Goal: Complete application form

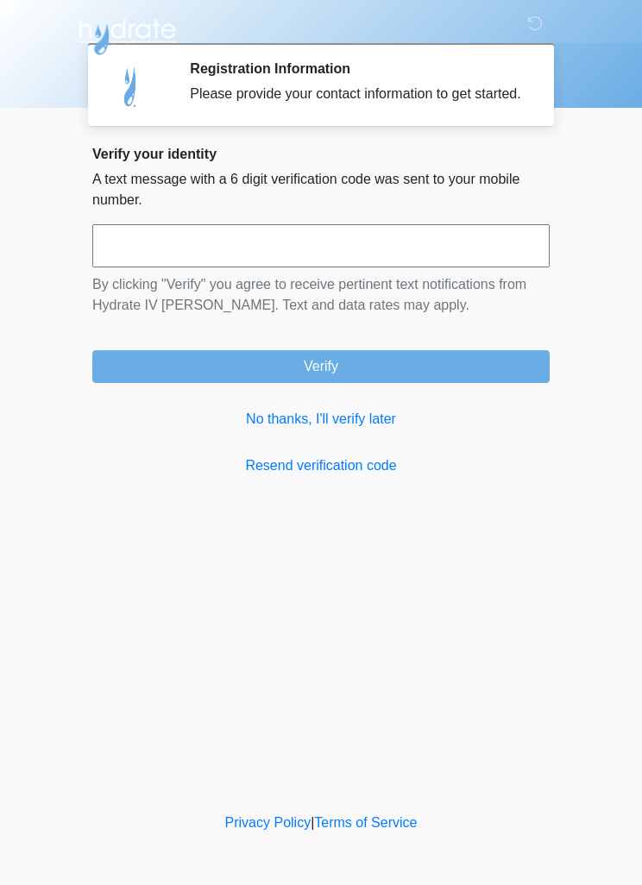
click at [373, 430] on link "No thanks, I'll verify later" at bounding box center [320, 419] width 457 height 21
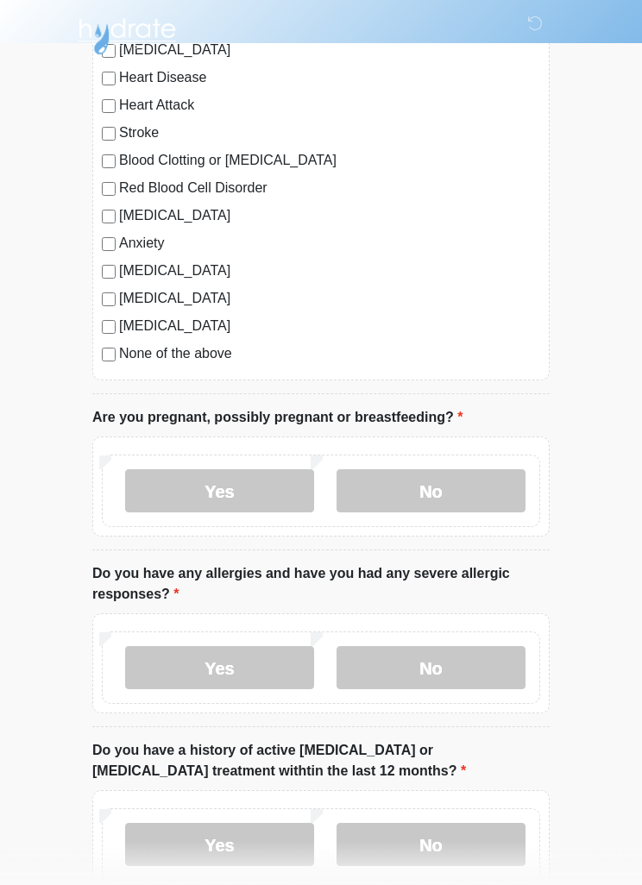
scroll to position [194, 0]
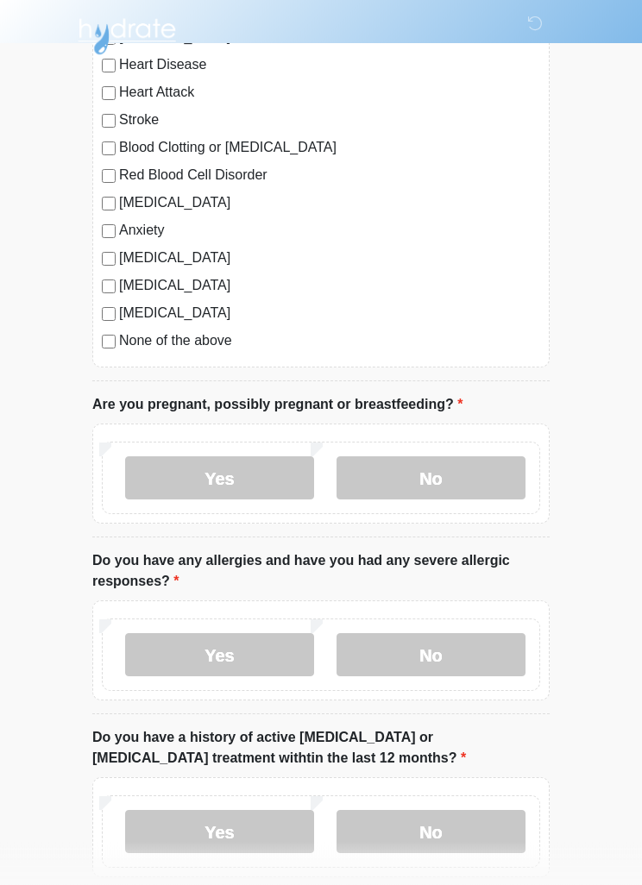
click at [468, 480] on label "No" at bounding box center [430, 478] width 189 height 43
click at [480, 651] on label "No" at bounding box center [430, 654] width 189 height 43
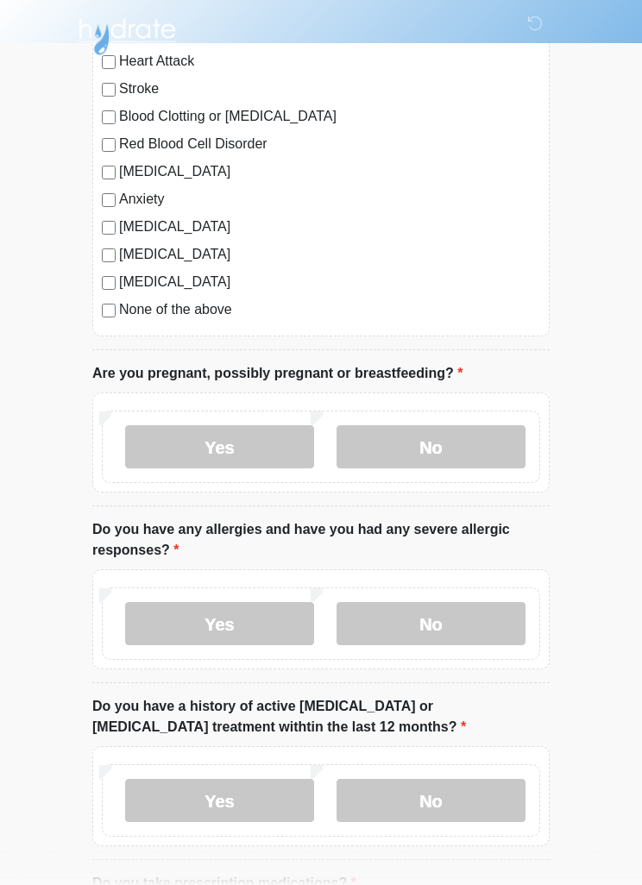
scroll to position [319, 0]
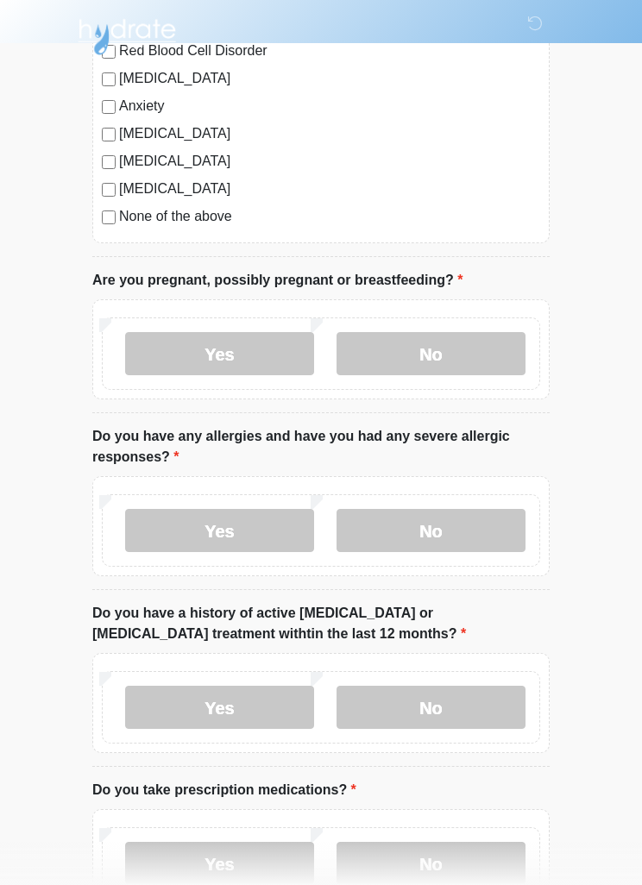
click at [480, 691] on label "No" at bounding box center [430, 707] width 189 height 43
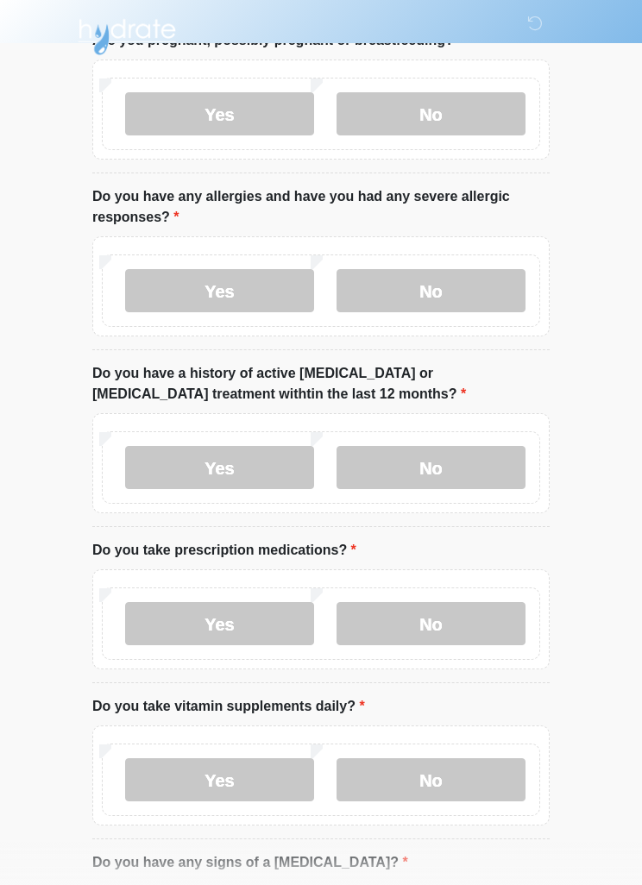
click at [474, 615] on label "No" at bounding box center [430, 623] width 189 height 43
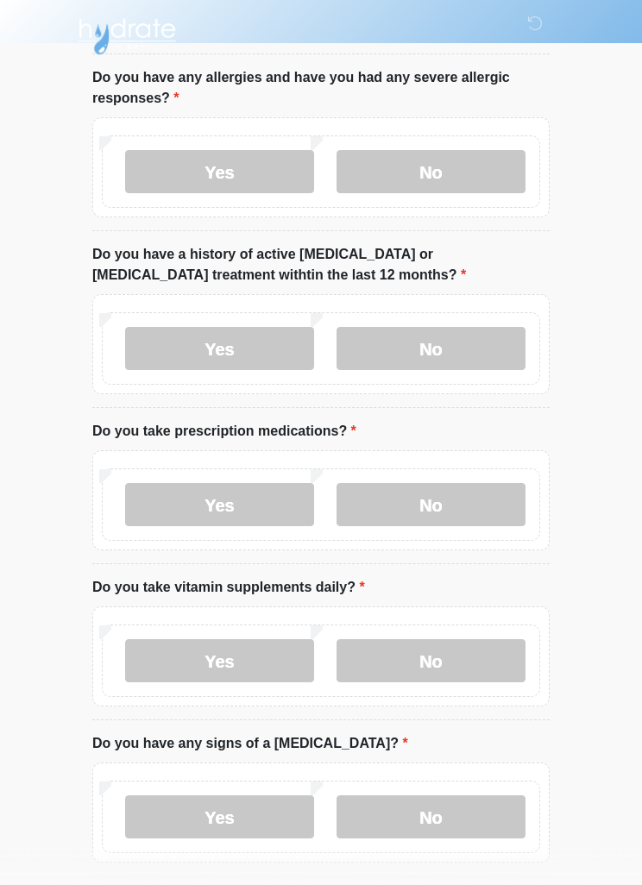
click at [184, 660] on label "Yes" at bounding box center [219, 661] width 189 height 43
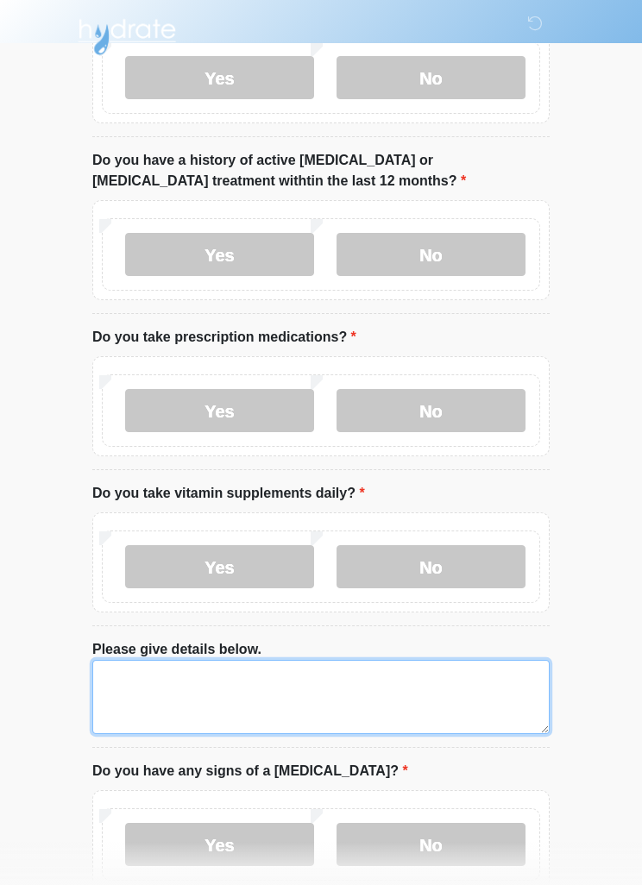
click at [147, 692] on textarea "Please give details below." at bounding box center [320, 697] width 457 height 74
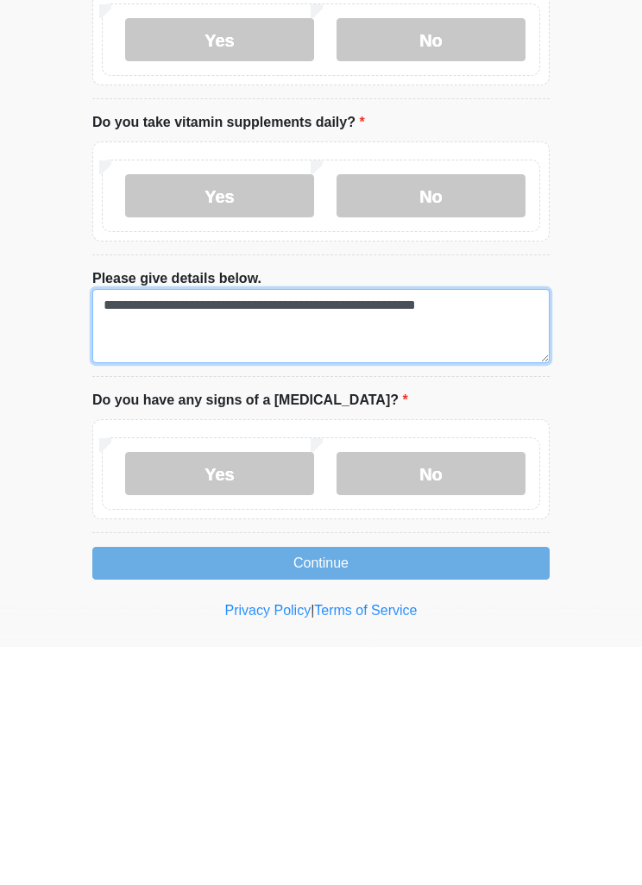
type textarea "**********"
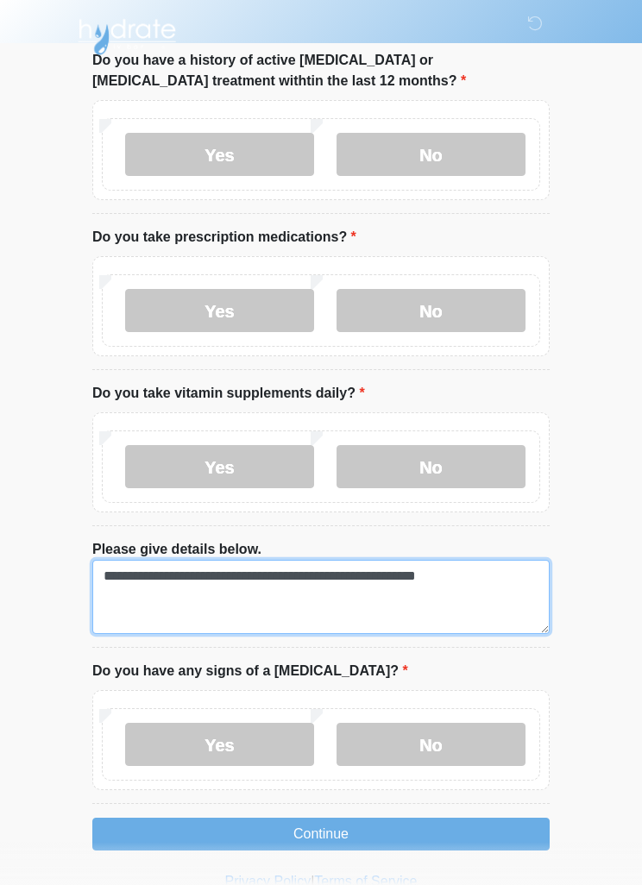
click at [118, 571] on textarea "**********" at bounding box center [320, 597] width 457 height 74
click at [520, 572] on textarea "**********" at bounding box center [320, 597] width 457 height 74
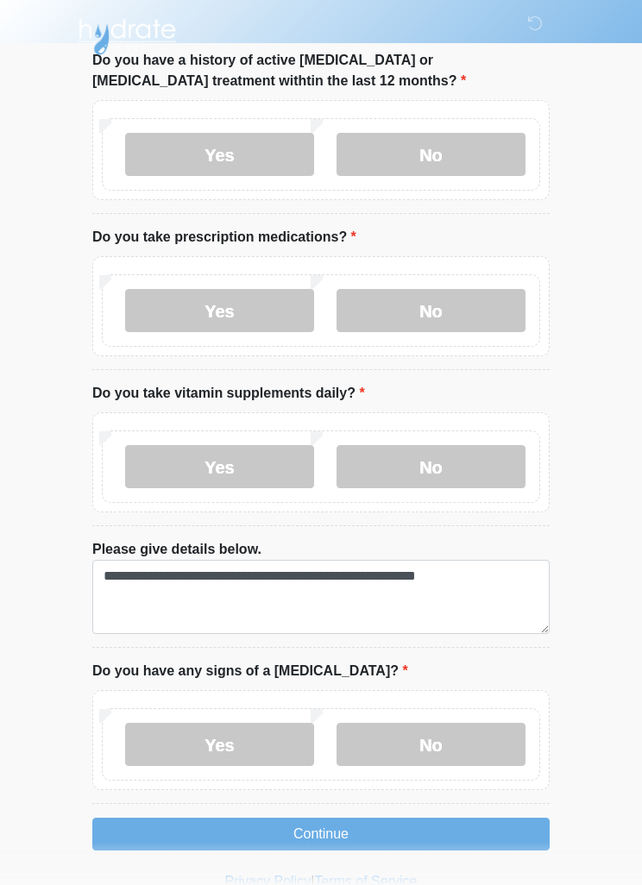
click at [458, 738] on label "No" at bounding box center [430, 744] width 189 height 43
click at [441, 833] on button "Continue" at bounding box center [320, 834] width 457 height 33
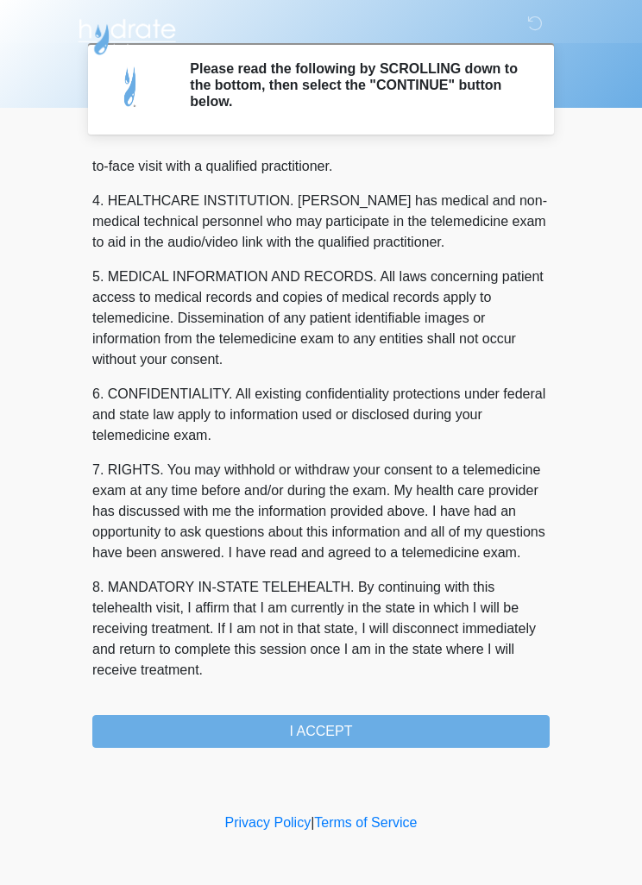
scroll to position [481, 0]
click at [382, 726] on button "I ACCEPT" at bounding box center [320, 731] width 457 height 33
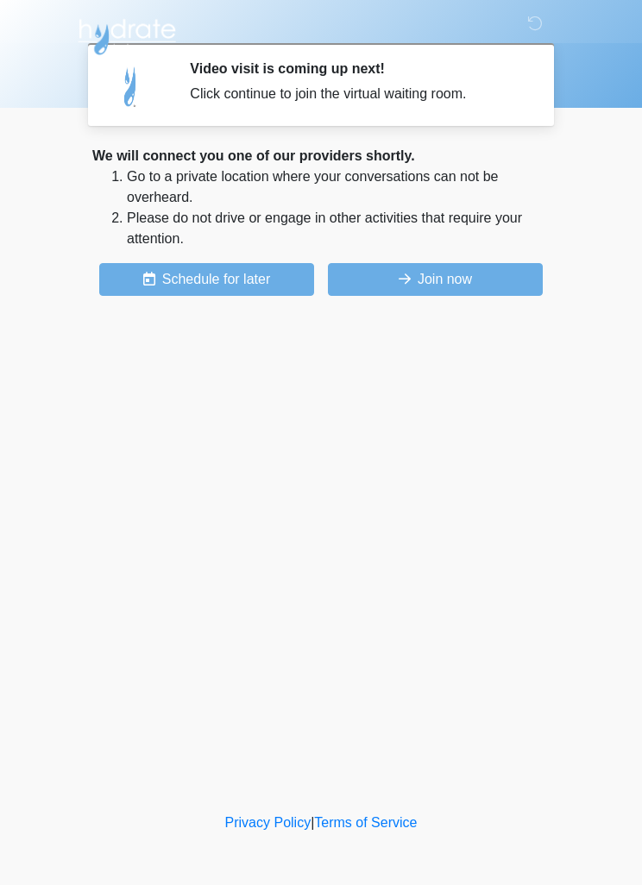
click at [450, 279] on button "Join now" at bounding box center [435, 279] width 215 height 33
